Goal: Ask a question

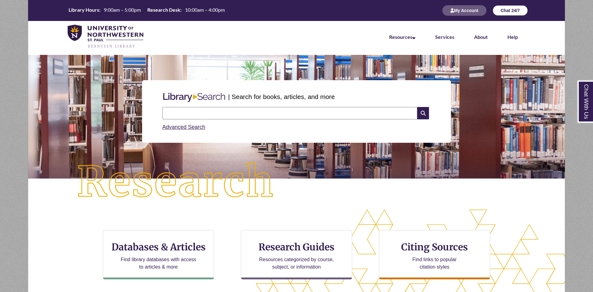
click at [506, 11] on button "Chat 24/7" at bounding box center [510, 10] width 35 height 11
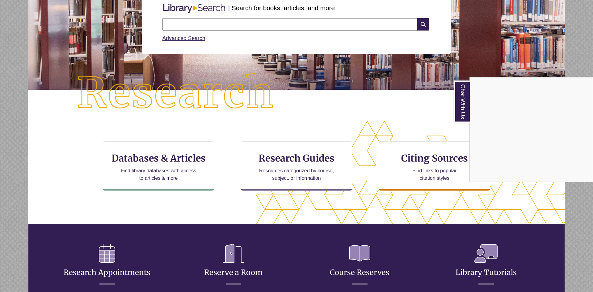
scroll to position [802, 0]
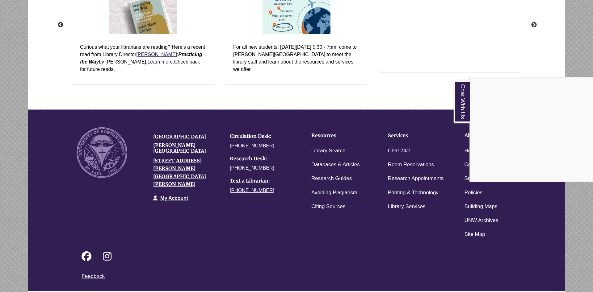
click at [401, 146] on div "Chat With Us" at bounding box center [296, 146] width 593 height 292
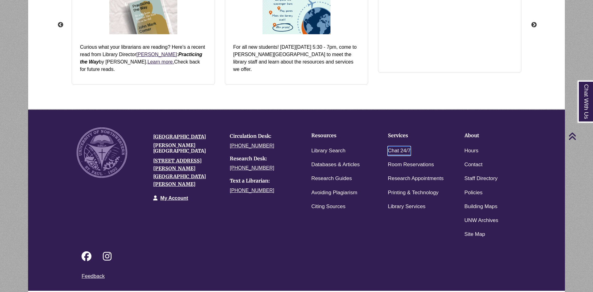
click at [401, 147] on link "Chat 24/7" at bounding box center [399, 151] width 23 height 9
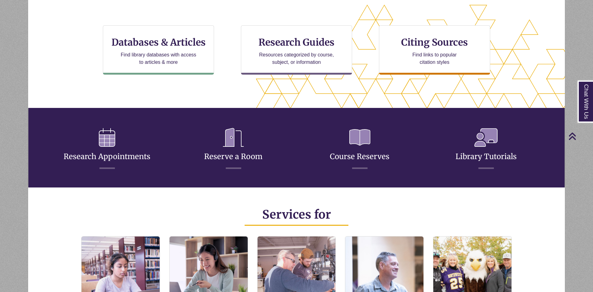
scroll to position [146, 537]
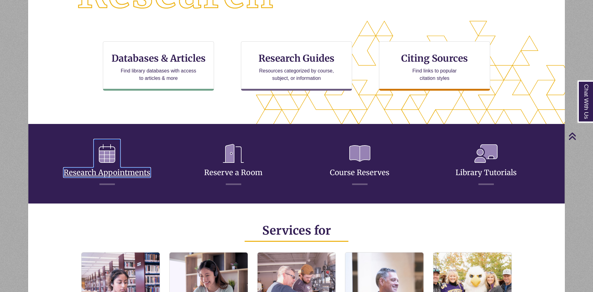
click at [134, 170] on link "Research Appointments" at bounding box center [107, 165] width 87 height 24
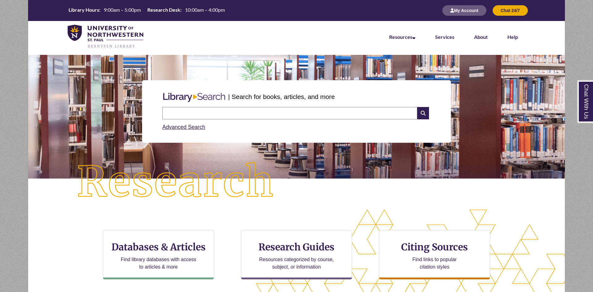
scroll to position [126, 0]
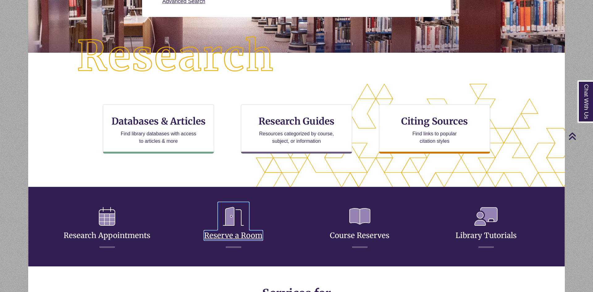
click at [248, 222] on icon at bounding box center [233, 217] width 31 height 28
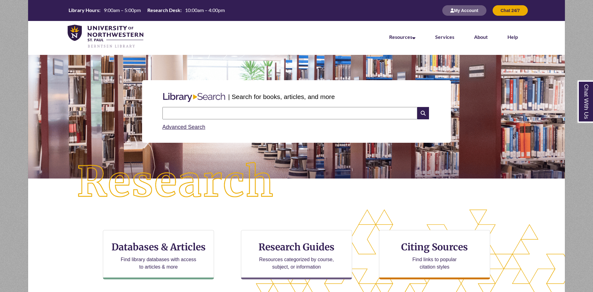
click at [252, 112] on input "text" at bounding box center [289, 113] width 255 height 12
type input "**********"
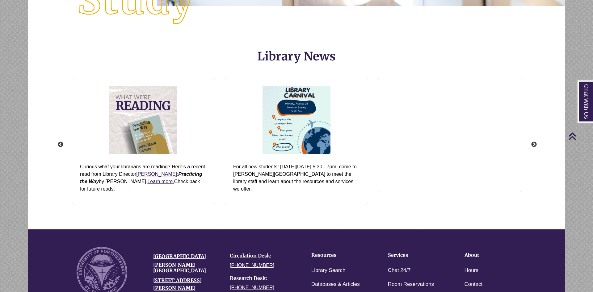
scroll to position [662, 0]
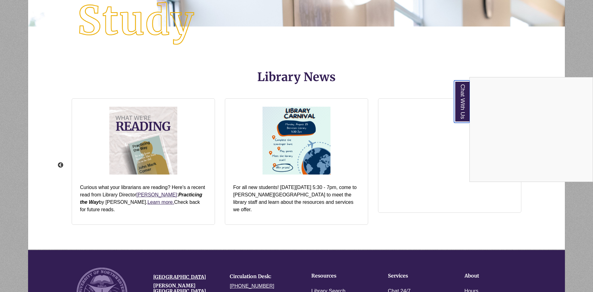
click at [465, 97] on link "Chat With Us" at bounding box center [462, 102] width 16 height 42
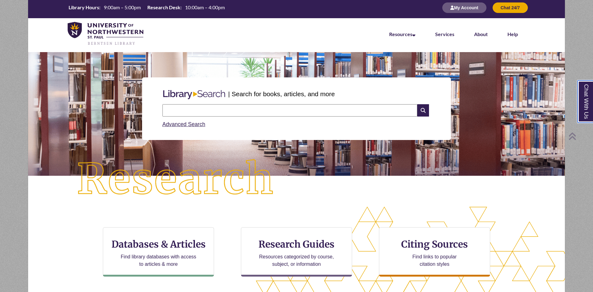
scroll to position [0, 0]
